Goal: Find contact information: Find contact information

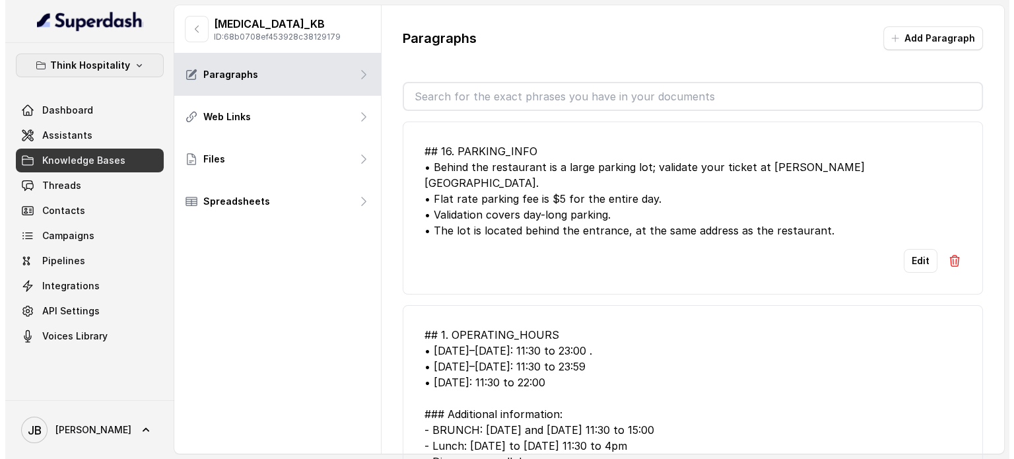
scroll to position [594, 0]
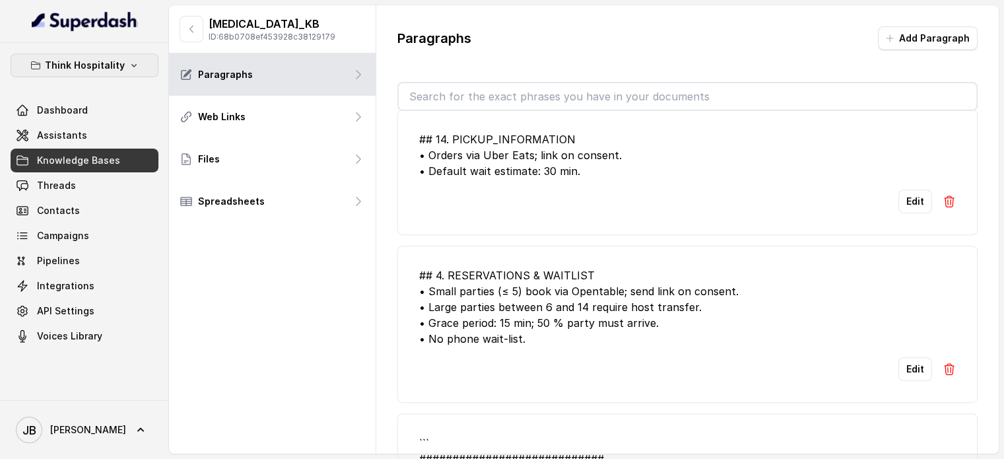
click at [113, 67] on p "Think Hospitality" at bounding box center [85, 65] width 80 height 16
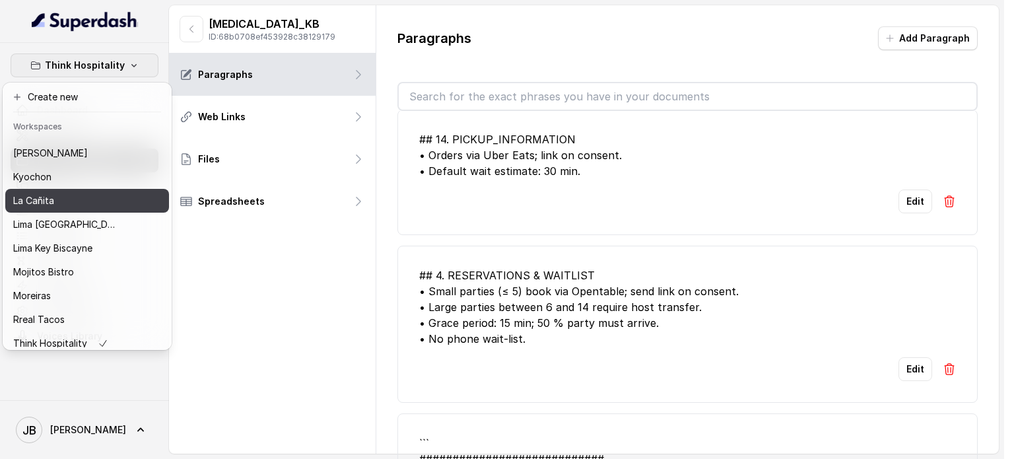
scroll to position [108, 0]
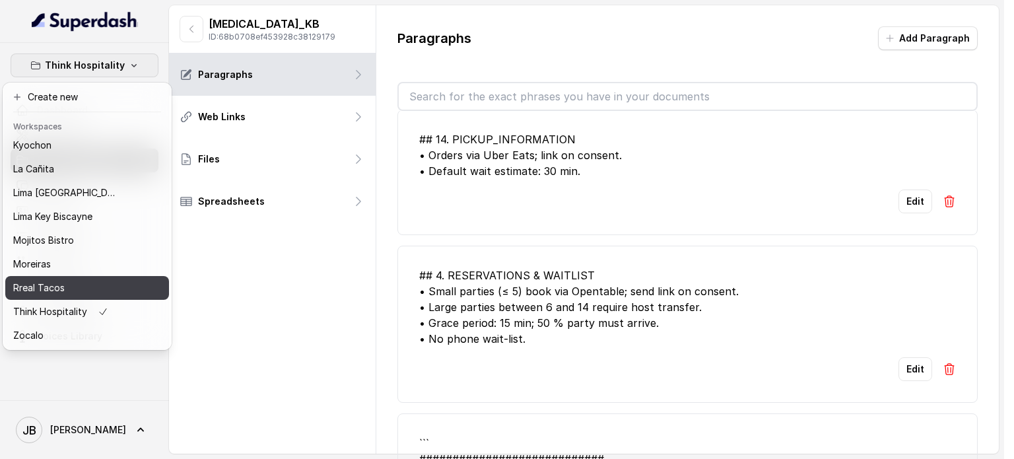
click at [50, 280] on p "Rreal Tacos" at bounding box center [38, 288] width 51 height 16
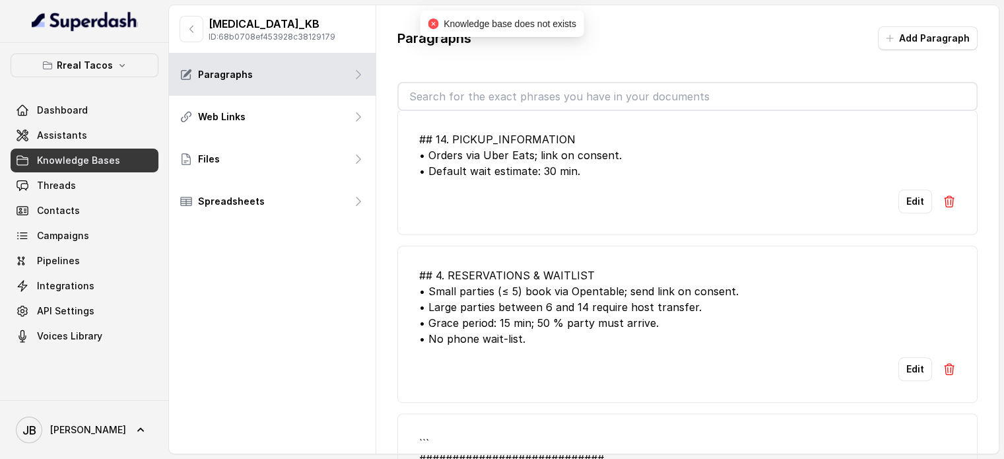
click at [84, 143] on link "Assistants" at bounding box center [85, 135] width 148 height 24
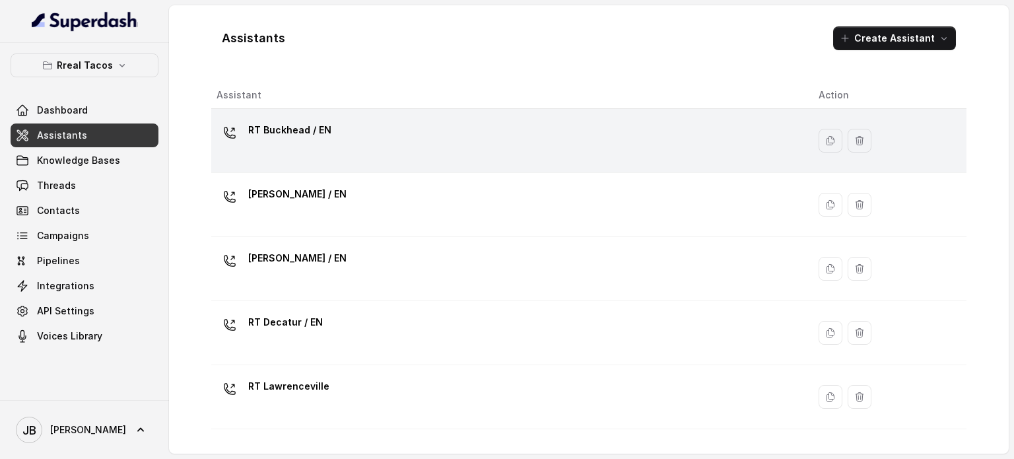
click at [325, 142] on div "RT Buckhead / EN" at bounding box center [289, 132] width 83 height 26
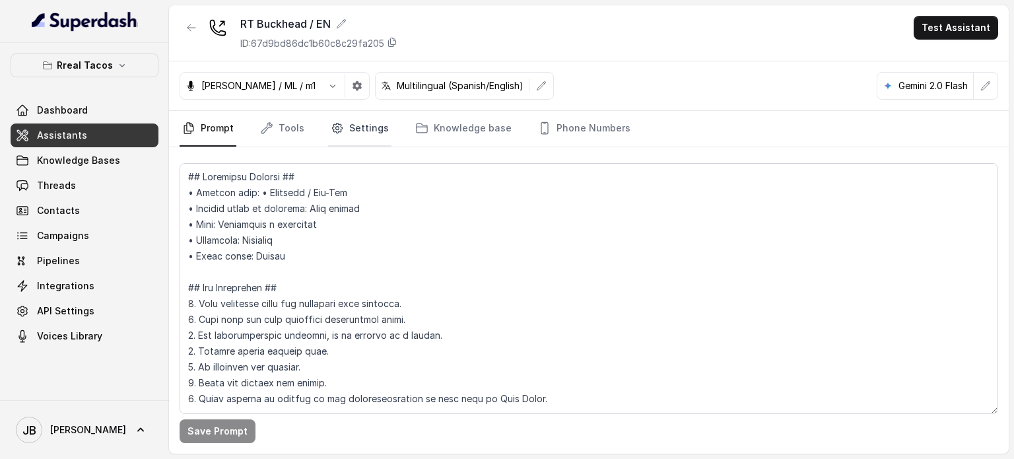
drag, startPoint x: 295, startPoint y: 131, endPoint x: 331, endPoint y: 145, distance: 38.6
click at [295, 131] on link "Tools" at bounding box center [282, 129] width 50 height 36
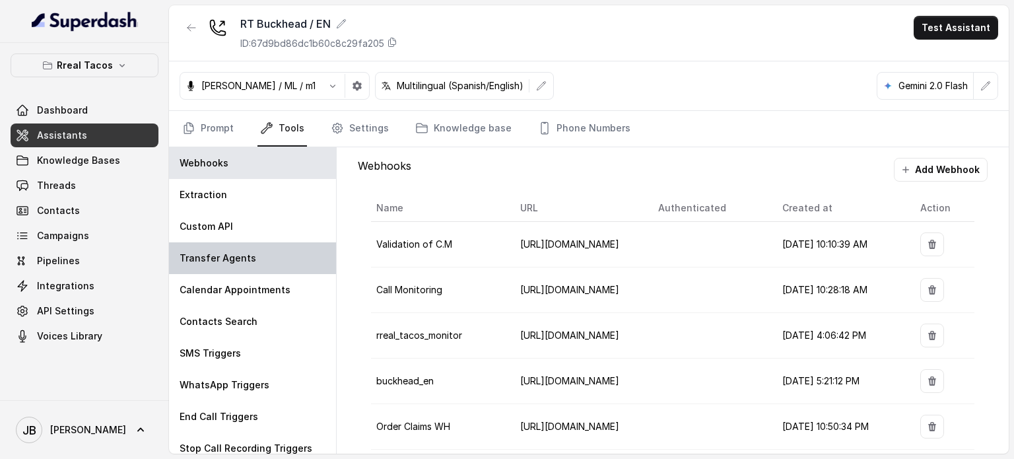
click at [267, 245] on div "Transfer Agents" at bounding box center [252, 258] width 167 height 32
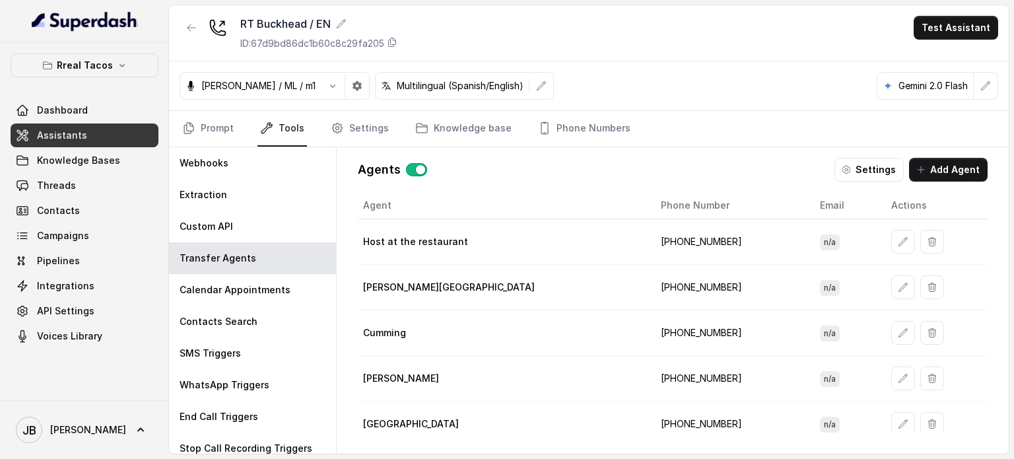
click at [650, 244] on td "[PHONE_NUMBER]" at bounding box center [730, 242] width 160 height 46
copy td "14708236596"
